Goal: Task Accomplishment & Management: Use online tool/utility

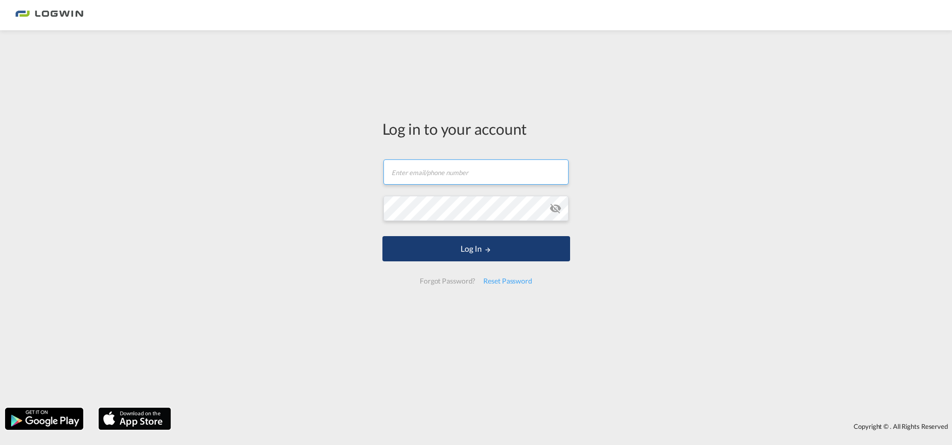
type input "[EMAIL_ADDRESS][PERSON_NAME][DOMAIN_NAME]"
click at [446, 246] on button "Log In" at bounding box center [477, 248] width 188 height 25
